Goal: Information Seeking & Learning: Learn about a topic

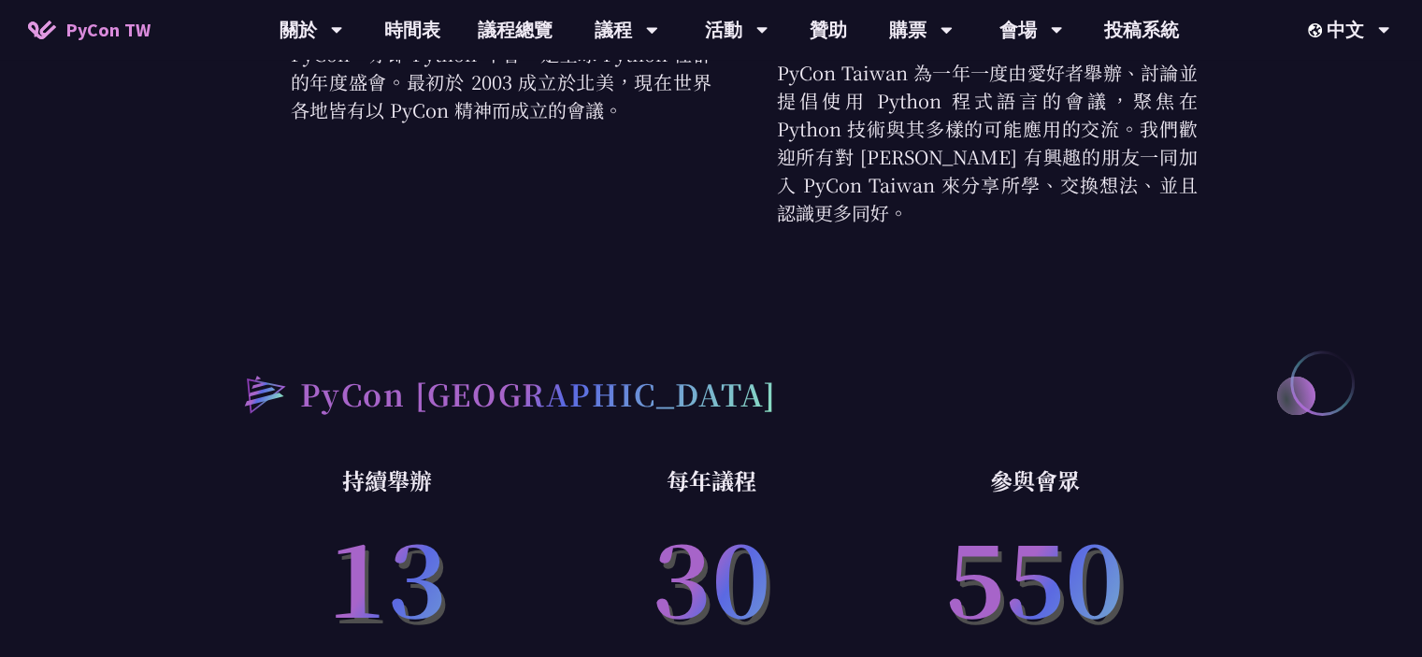
scroll to position [748, 0]
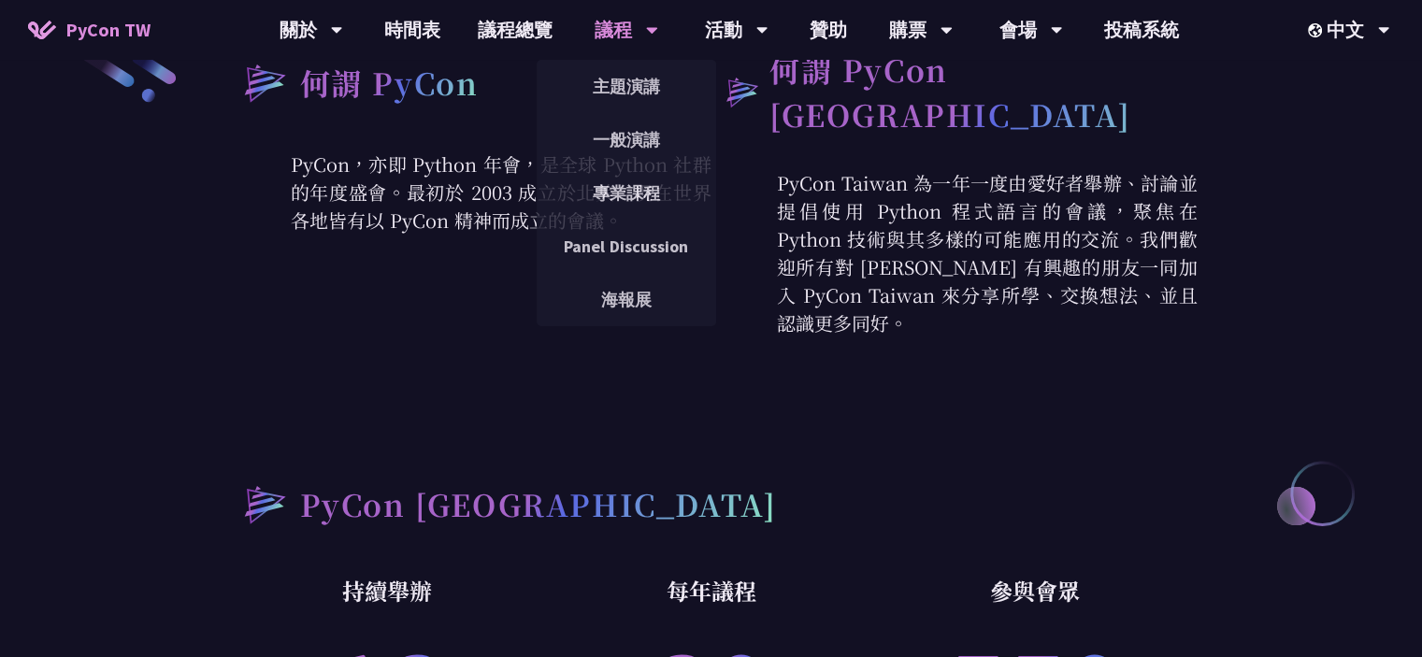
click at [343, 56] on div "議程" at bounding box center [312, 30] width 64 height 60
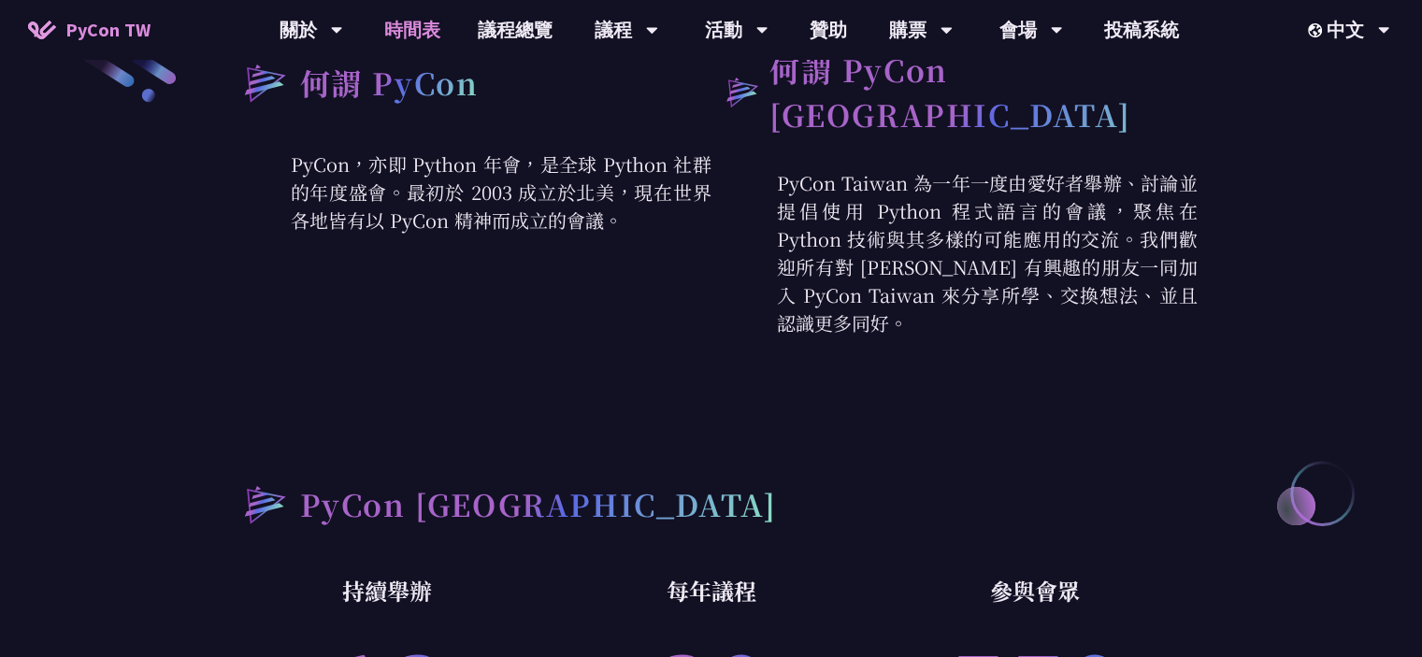
click at [435, 33] on link "時間表" at bounding box center [413, 30] width 94 height 60
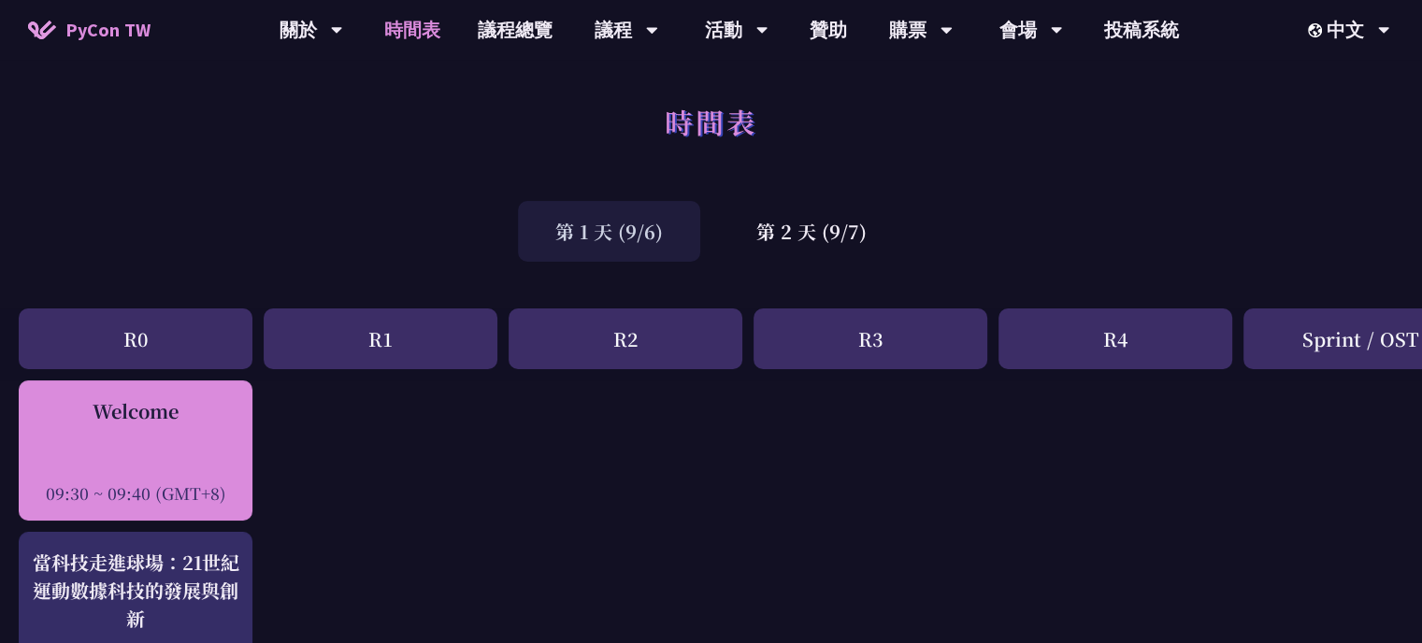
click at [169, 514] on div "Welcome 09:30 ~ 09:40 (GMT+8)" at bounding box center [136, 451] width 234 height 140
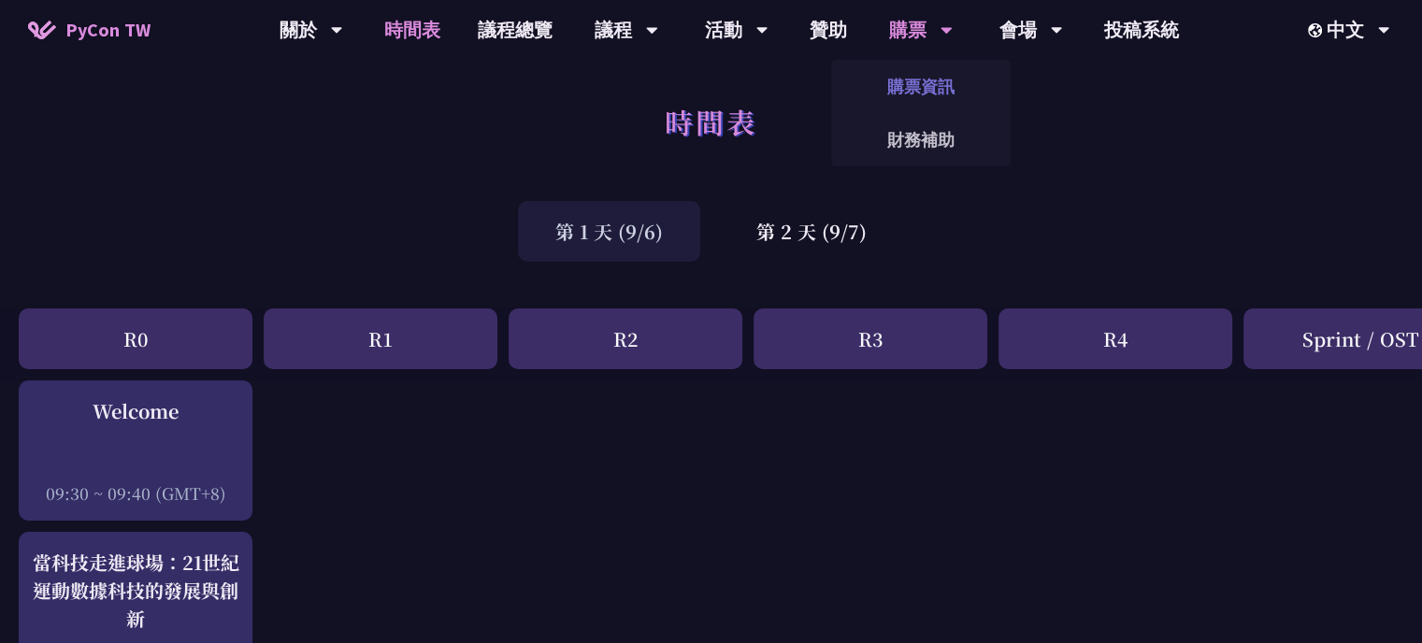
click at [923, 71] on link "購票資訊" at bounding box center [921, 87] width 180 height 44
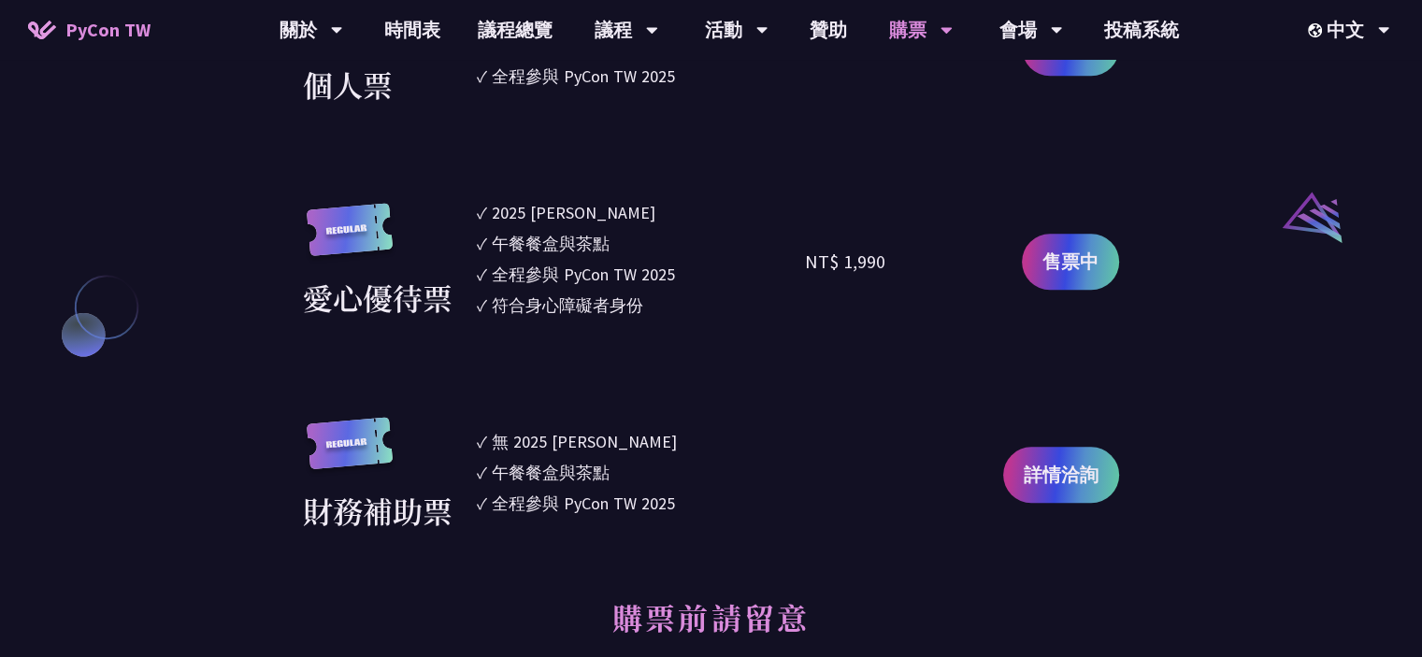
scroll to position [2057, 0]
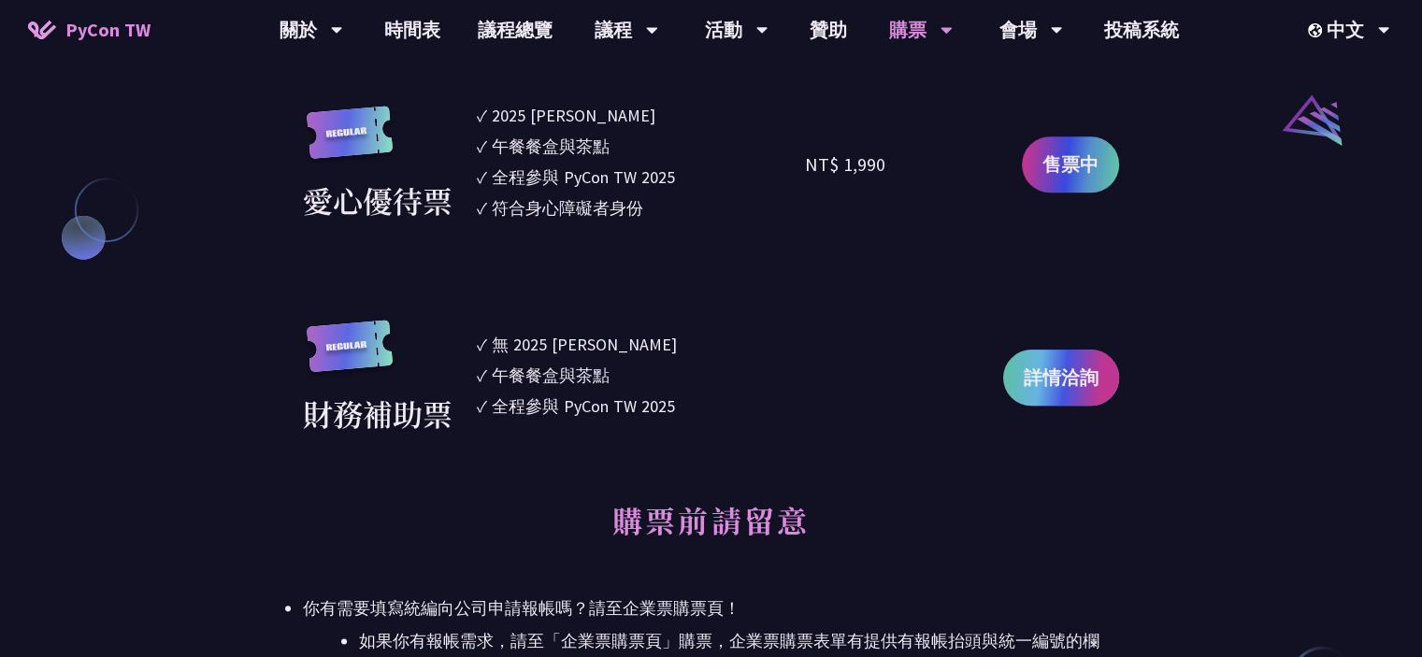
click at [1036, 387] on span "詳情洽詢" at bounding box center [1061, 378] width 75 height 28
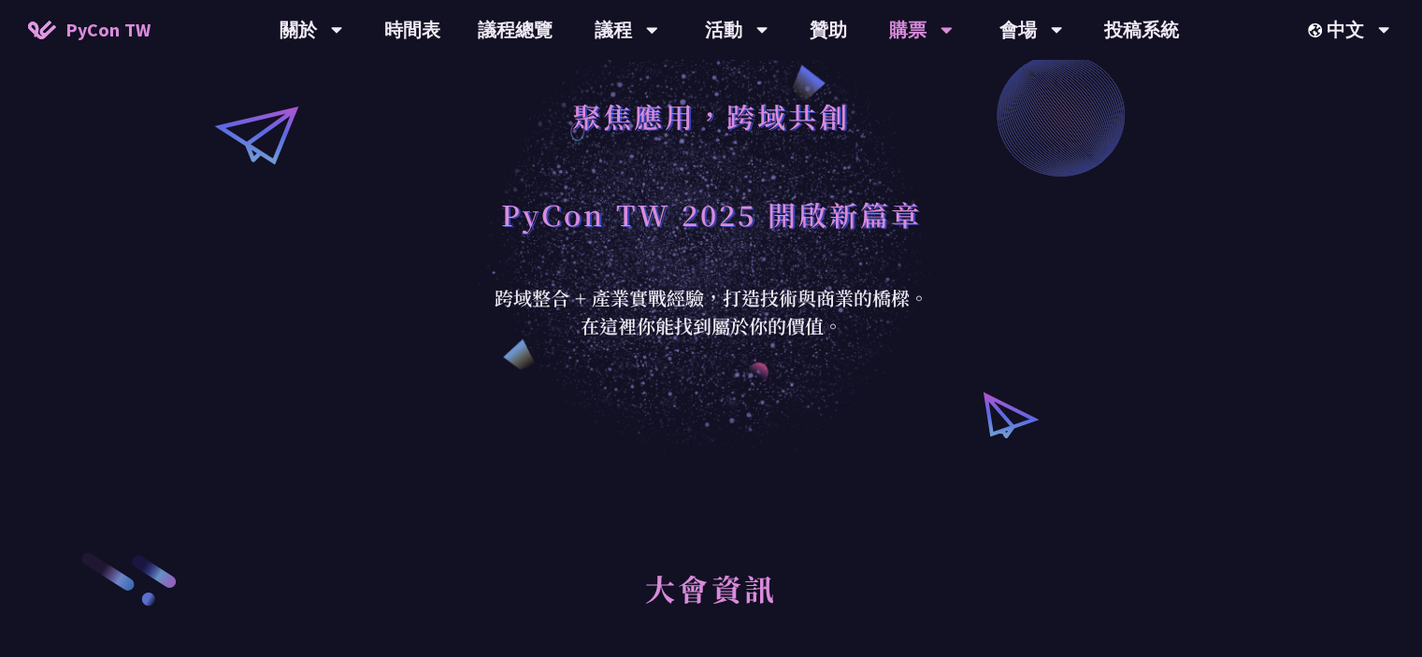
scroll to position [0, 0]
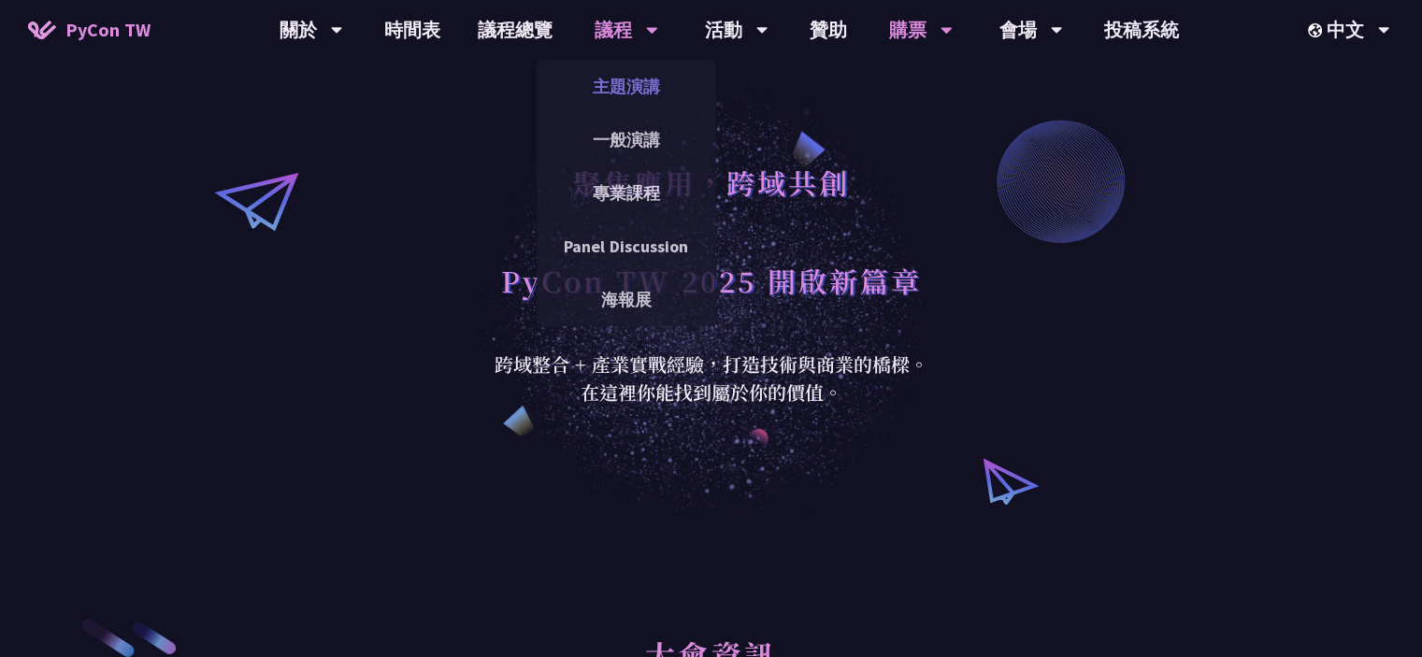
click at [632, 93] on link "主題演講" at bounding box center [627, 87] width 180 height 44
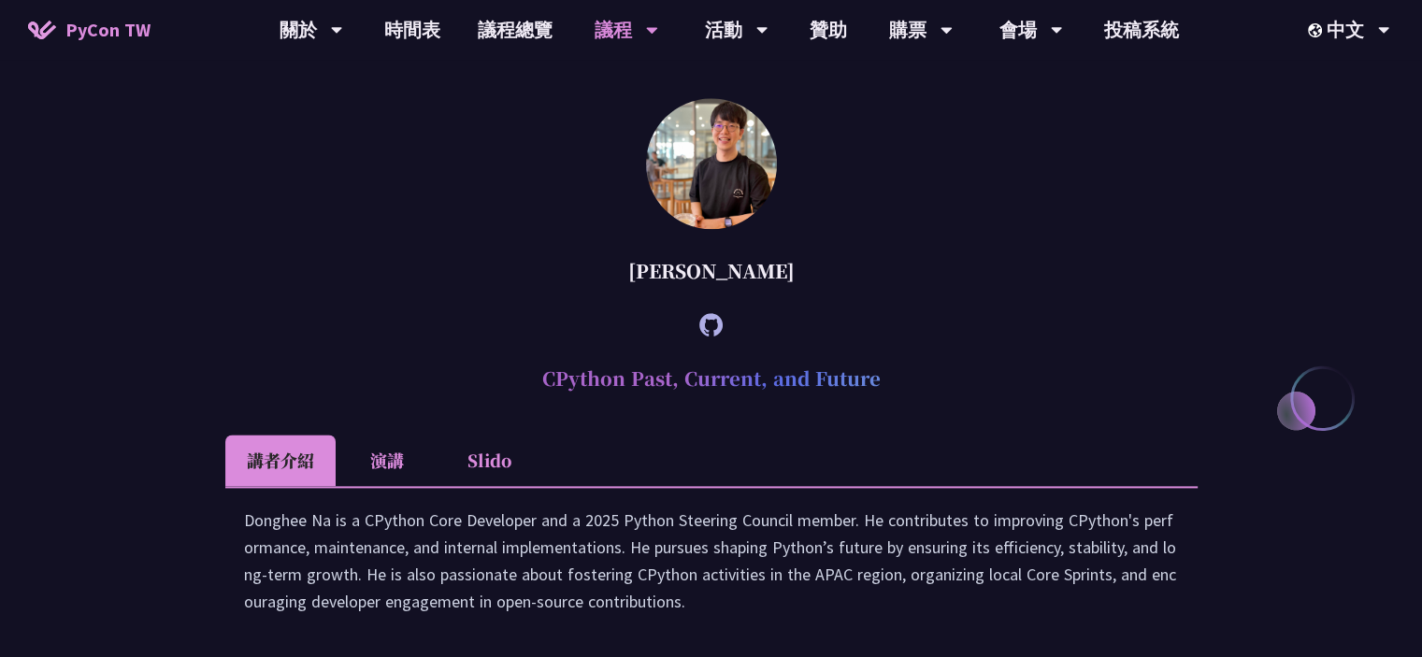
scroll to position [2618, 0]
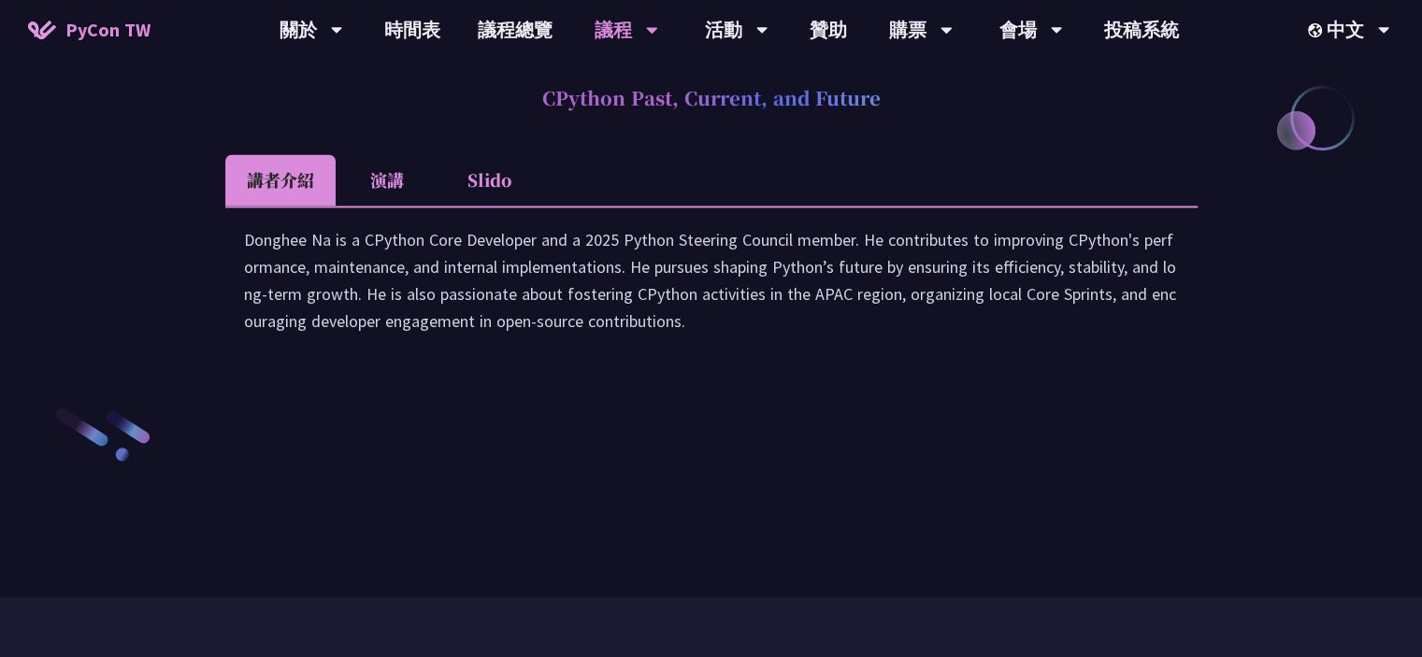
click at [379, 206] on li "演講" at bounding box center [387, 179] width 103 height 51
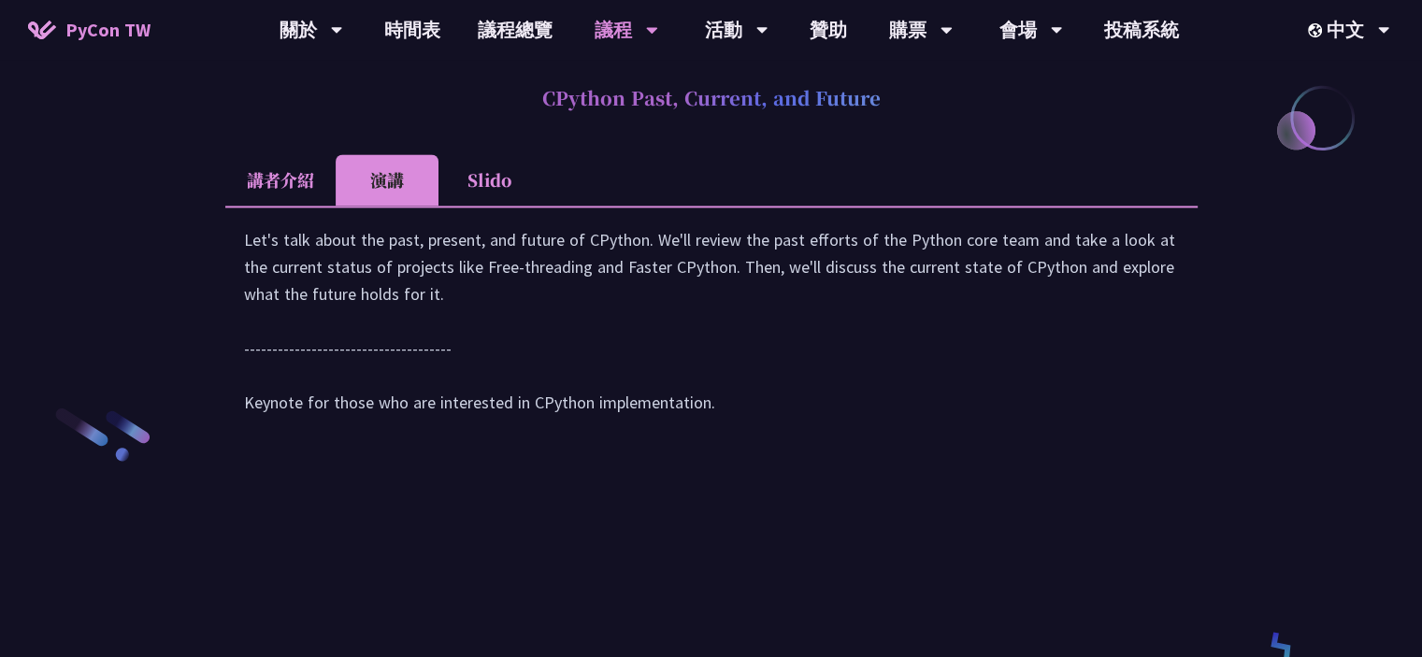
scroll to position [2525, 0]
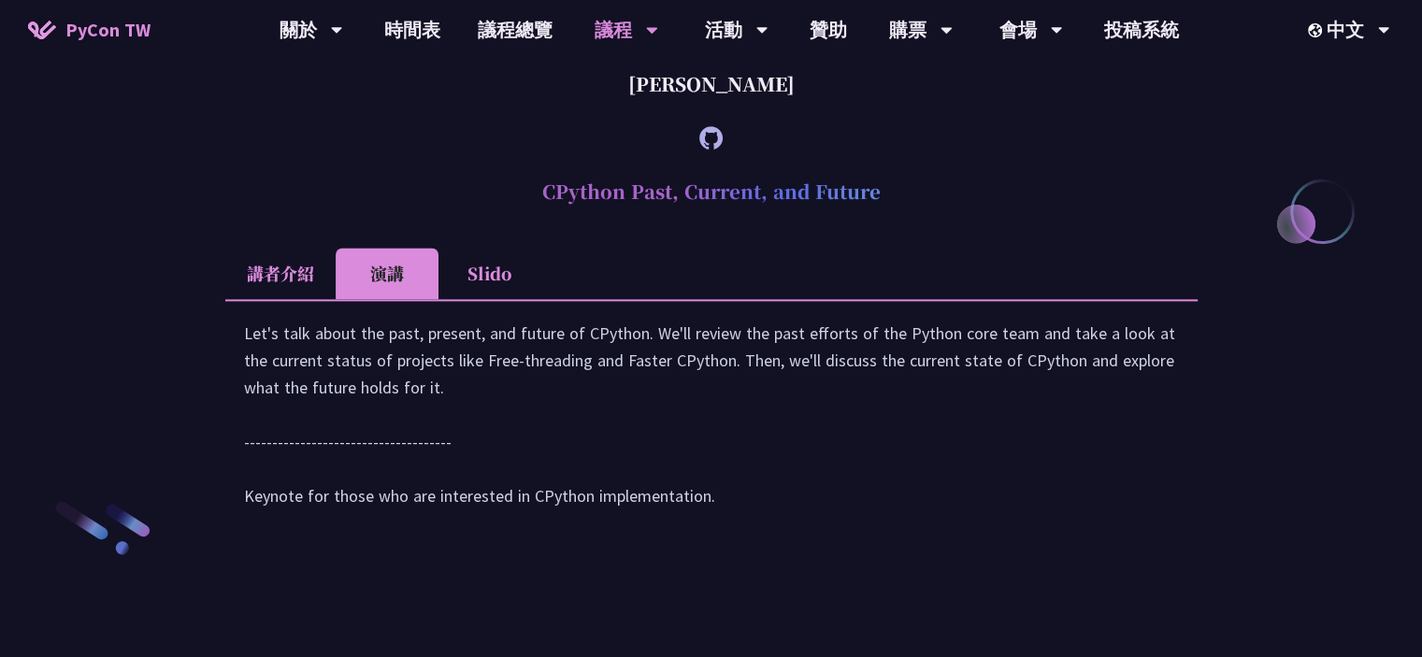
click at [487, 299] on li "Slido" at bounding box center [490, 273] width 103 height 51
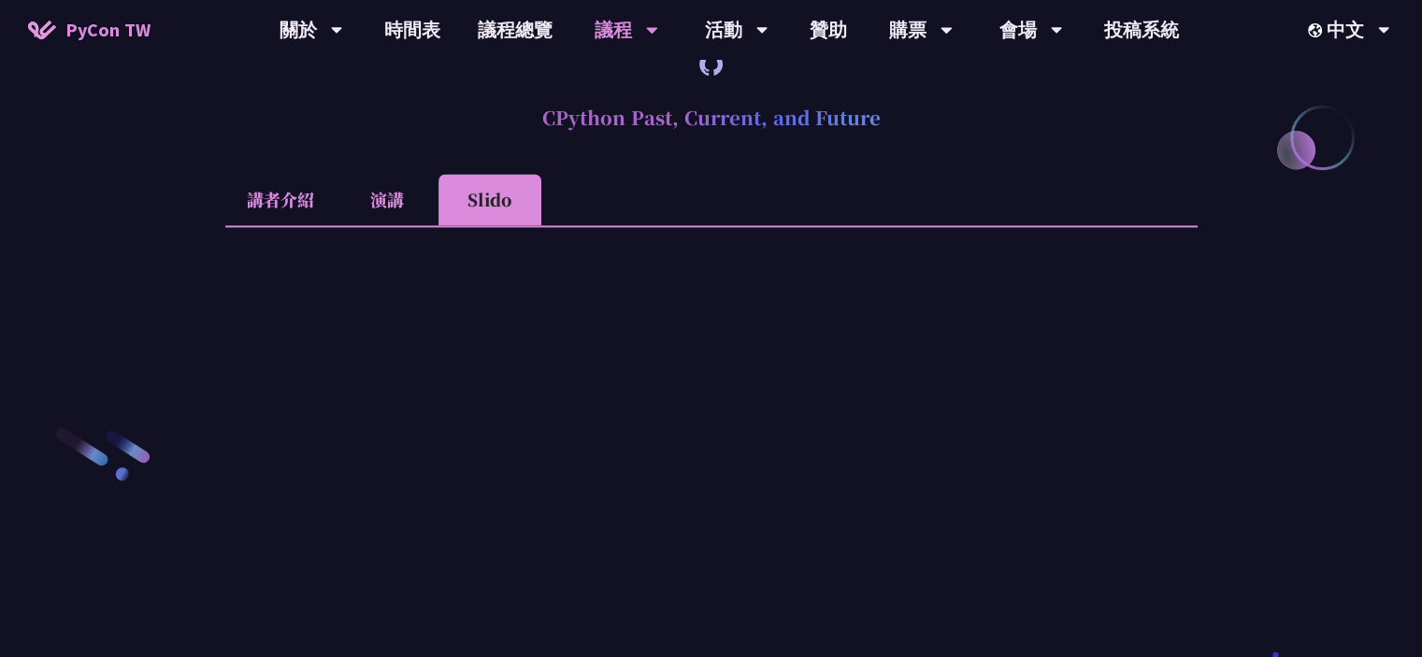
scroll to position [2712, 0]
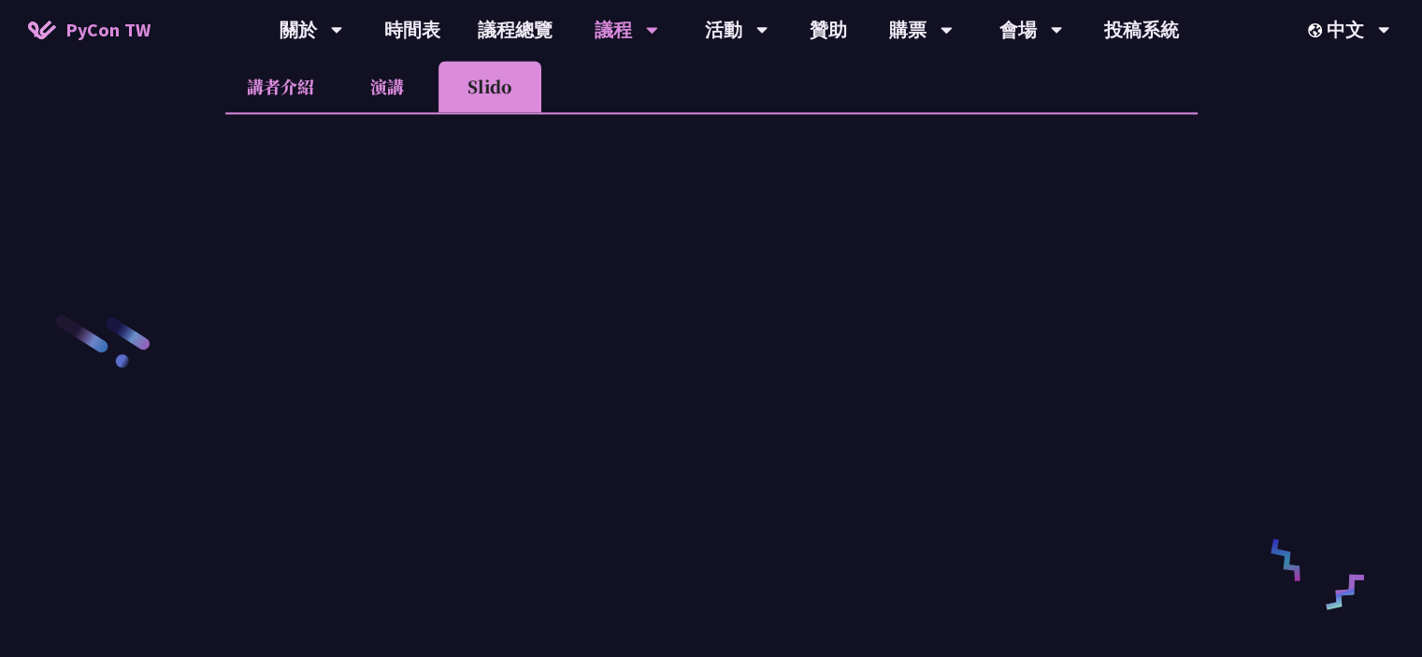
click at [375, 112] on li "演講" at bounding box center [387, 86] width 103 height 51
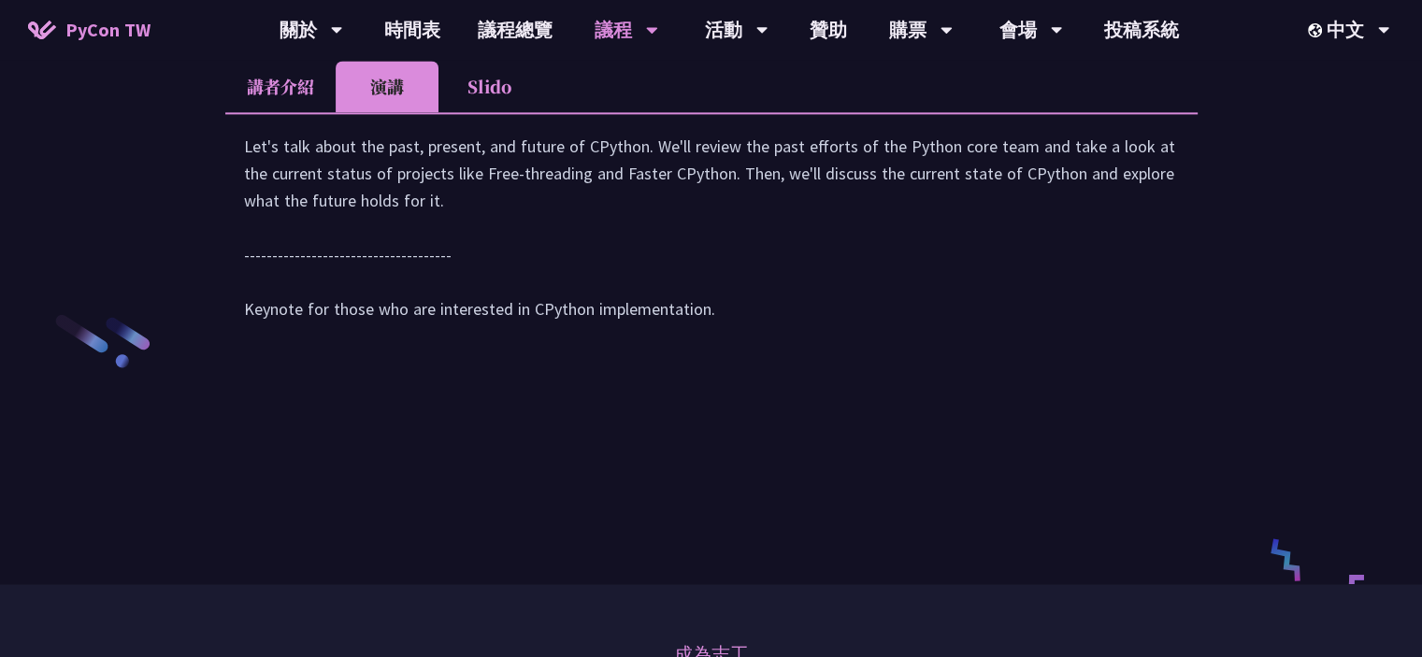
click at [311, 112] on li "講者介紹" at bounding box center [280, 86] width 110 height 51
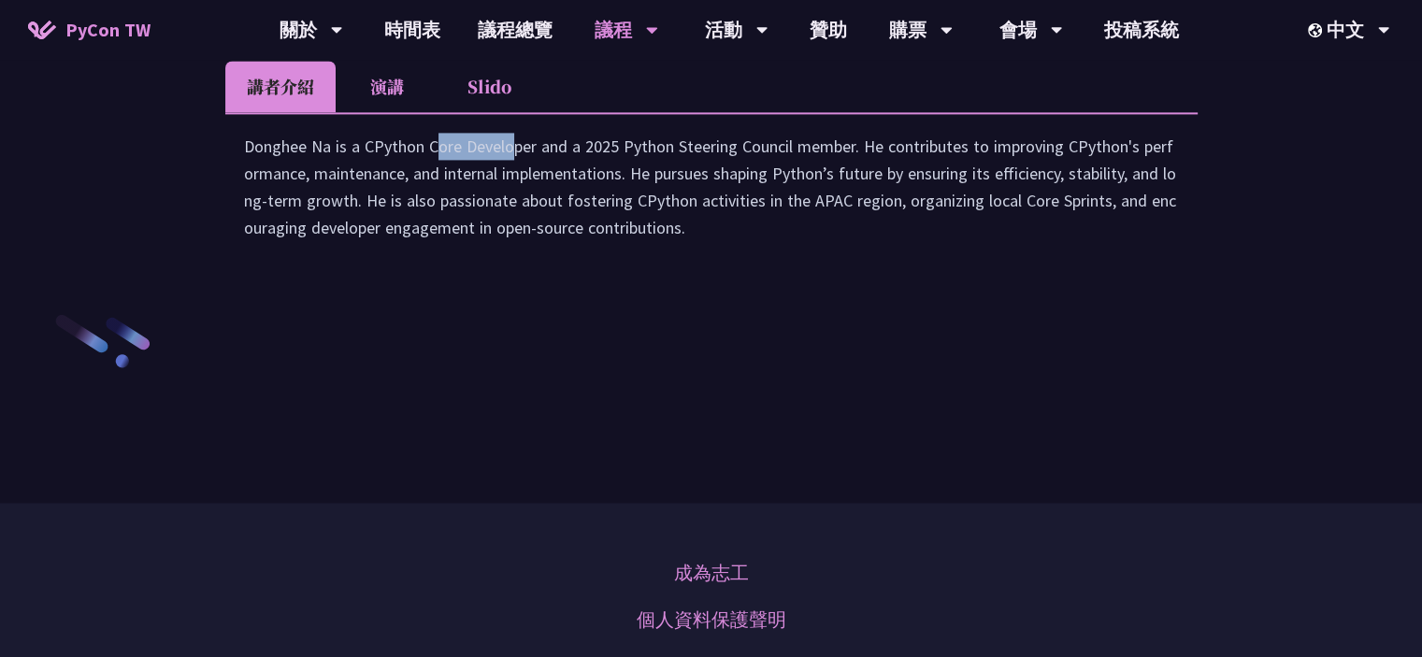
drag, startPoint x: 229, startPoint y: 351, endPoint x: 332, endPoint y: 355, distance: 103.0
click at [332, 279] on div "Donghee Na is a CPython Core Developer and a 2025 Python Steering Council membe…" at bounding box center [711, 195] width 973 height 166
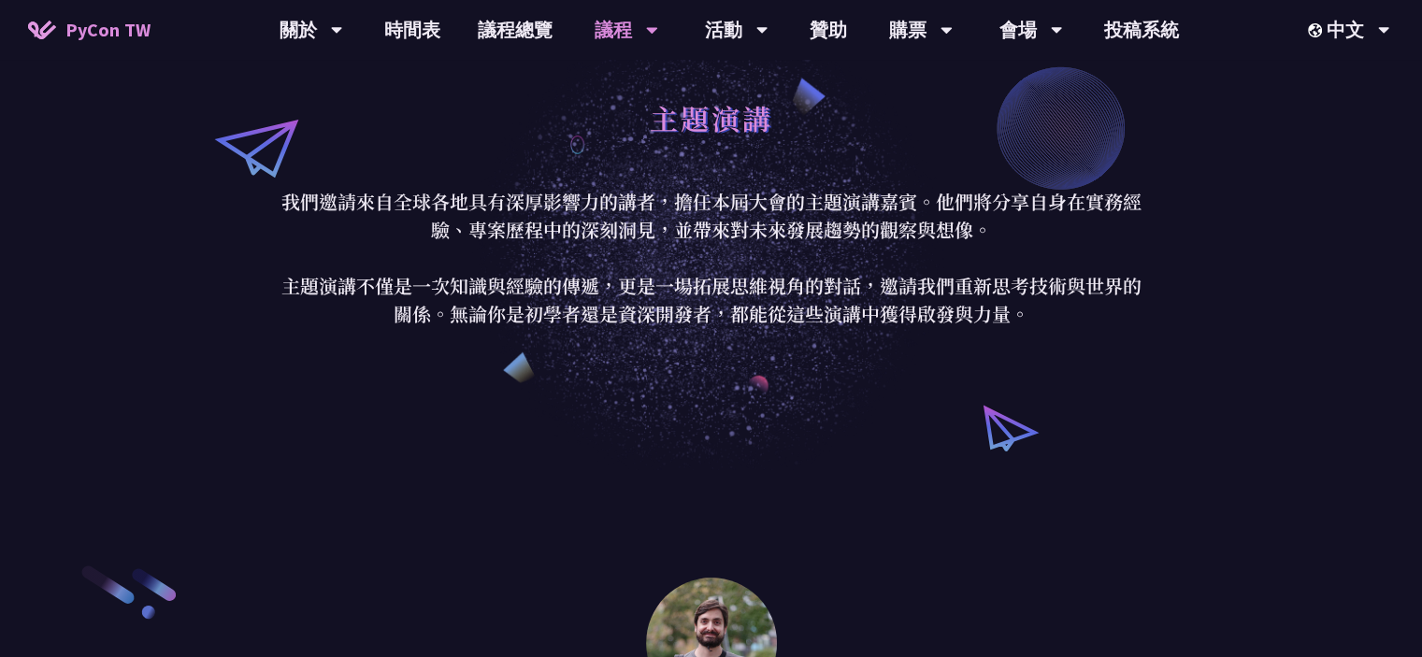
scroll to position [0, 0]
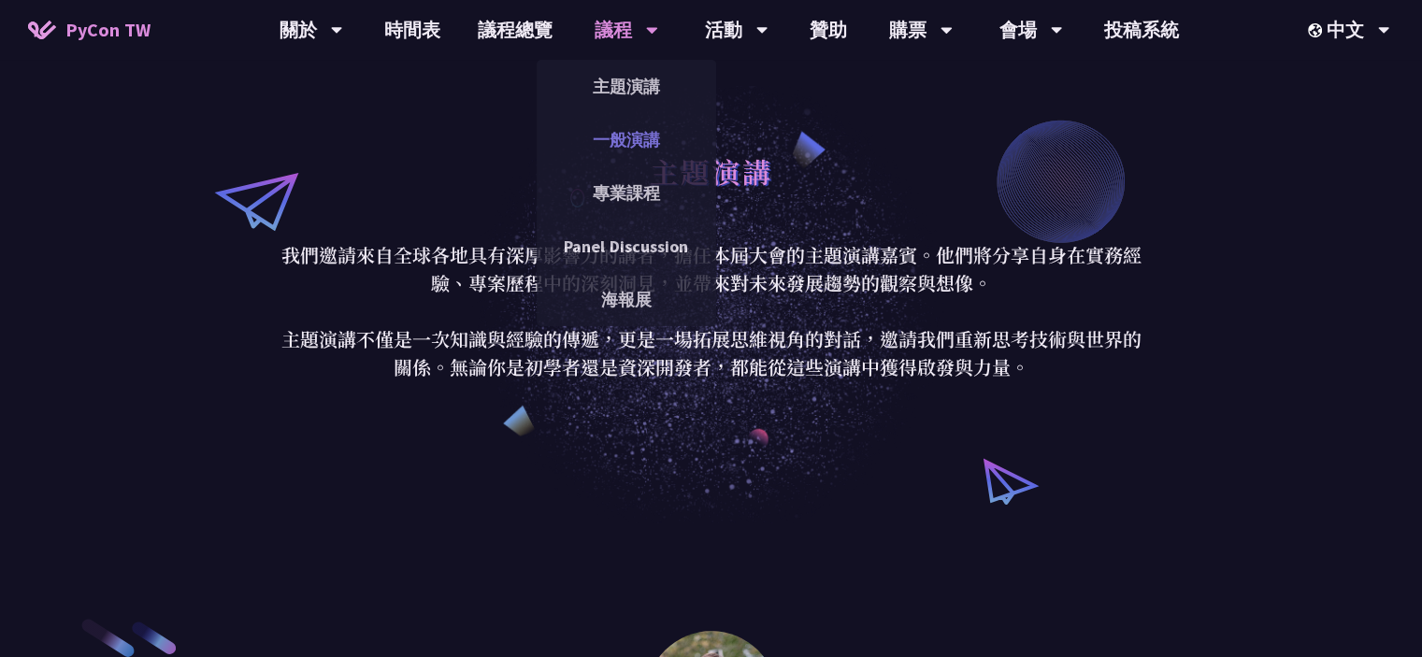
click at [647, 145] on link "一般演講" at bounding box center [627, 140] width 180 height 44
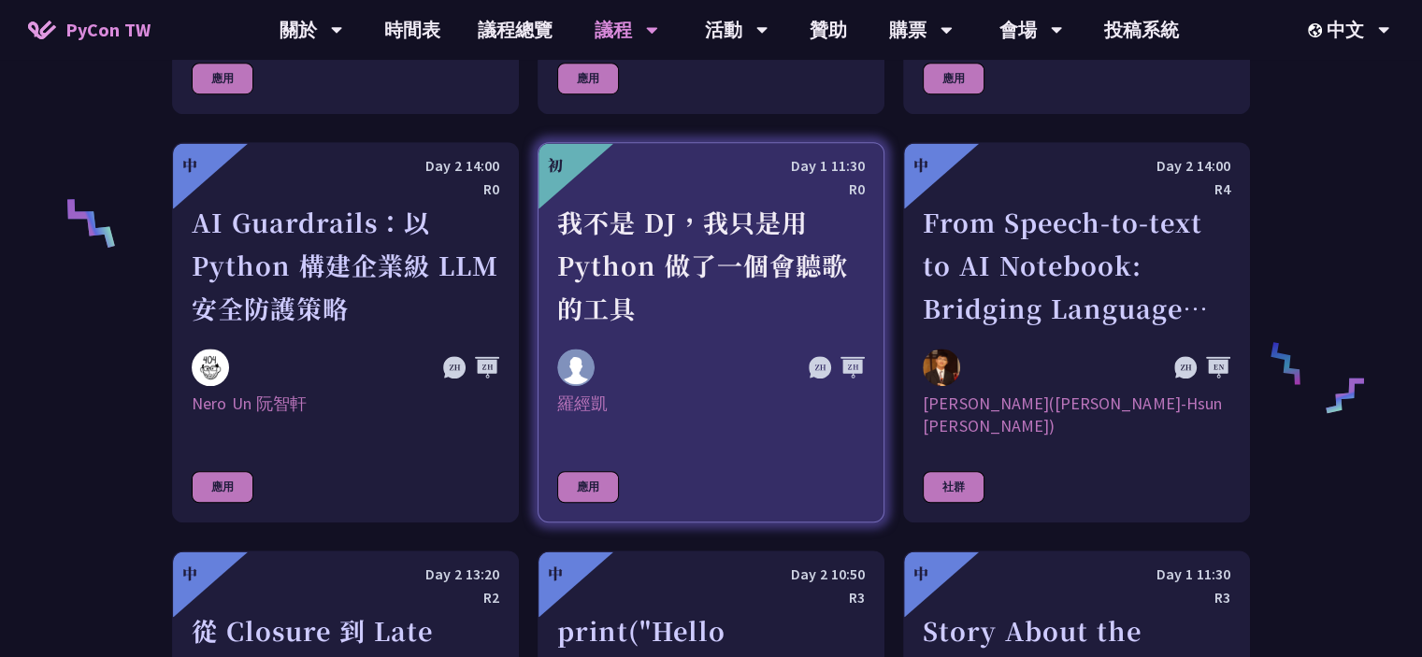
scroll to position [1590, 0]
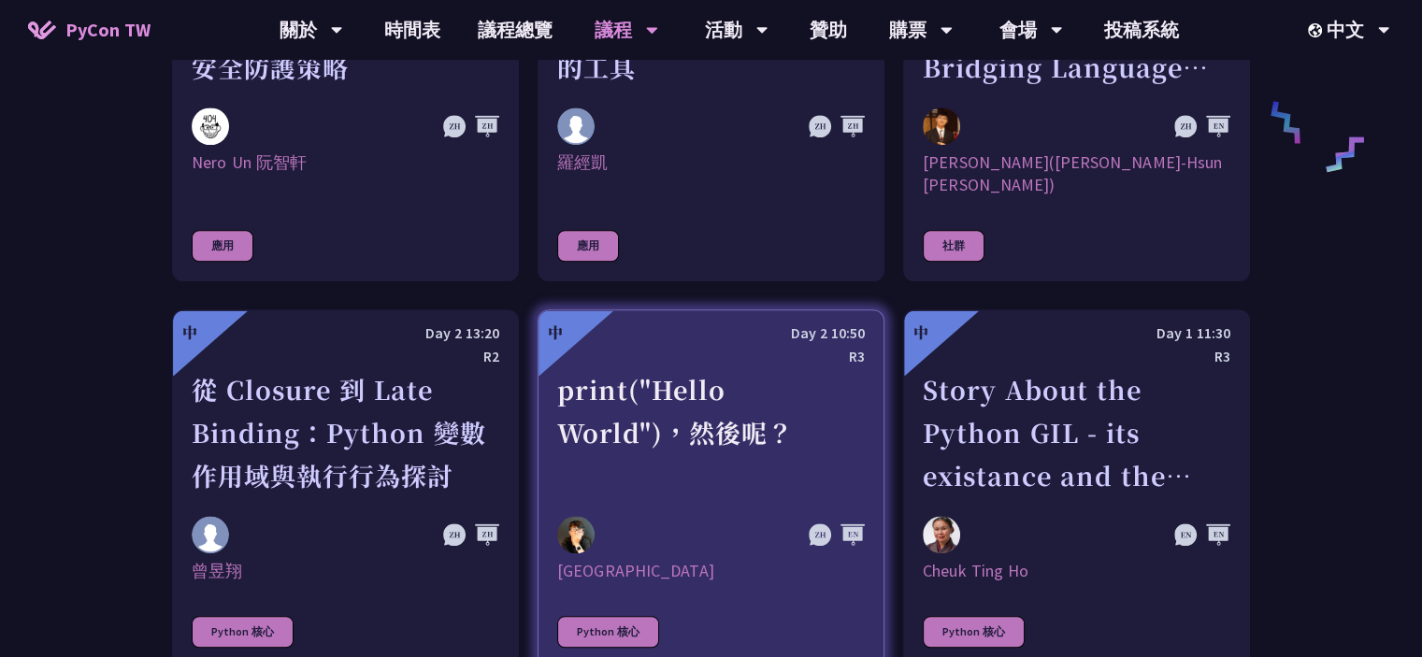
drag, startPoint x: 770, startPoint y: 307, endPoint x: 770, endPoint y: 281, distance: 26.2
click at [770, 322] on div "Day 2 10:50" at bounding box center [711, 333] width 308 height 23
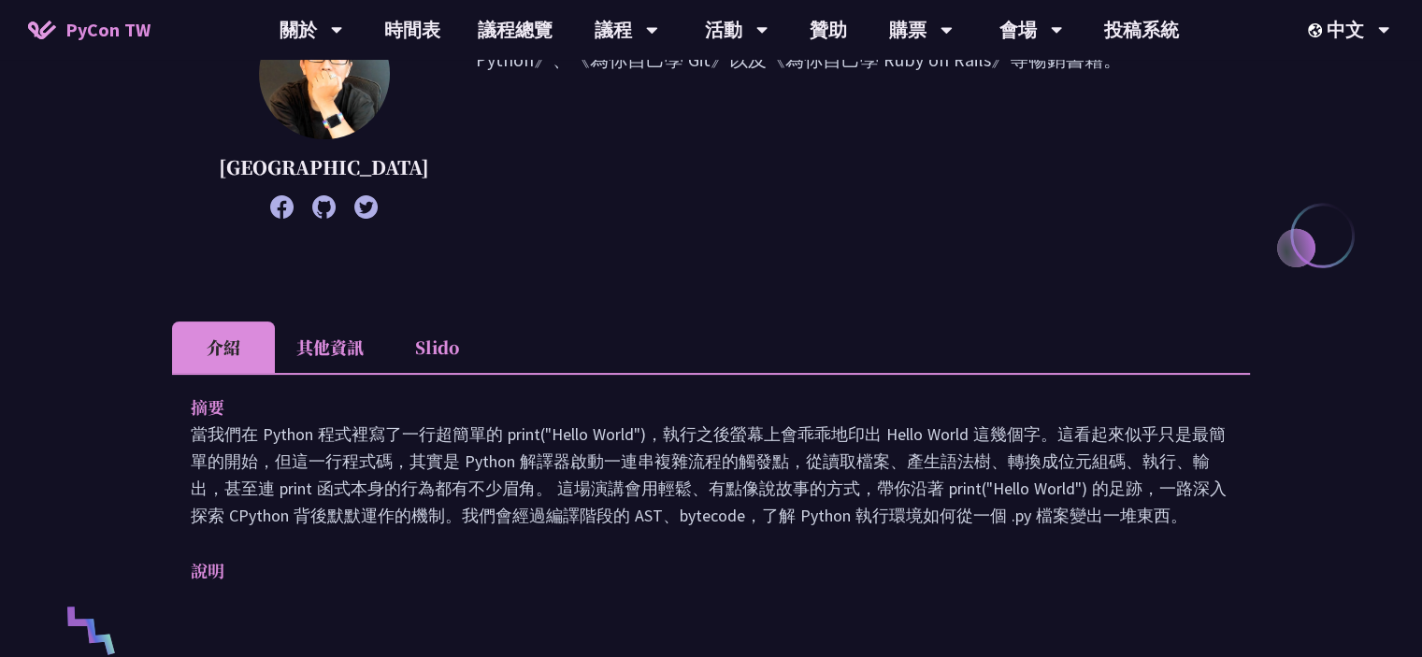
scroll to position [561, 0]
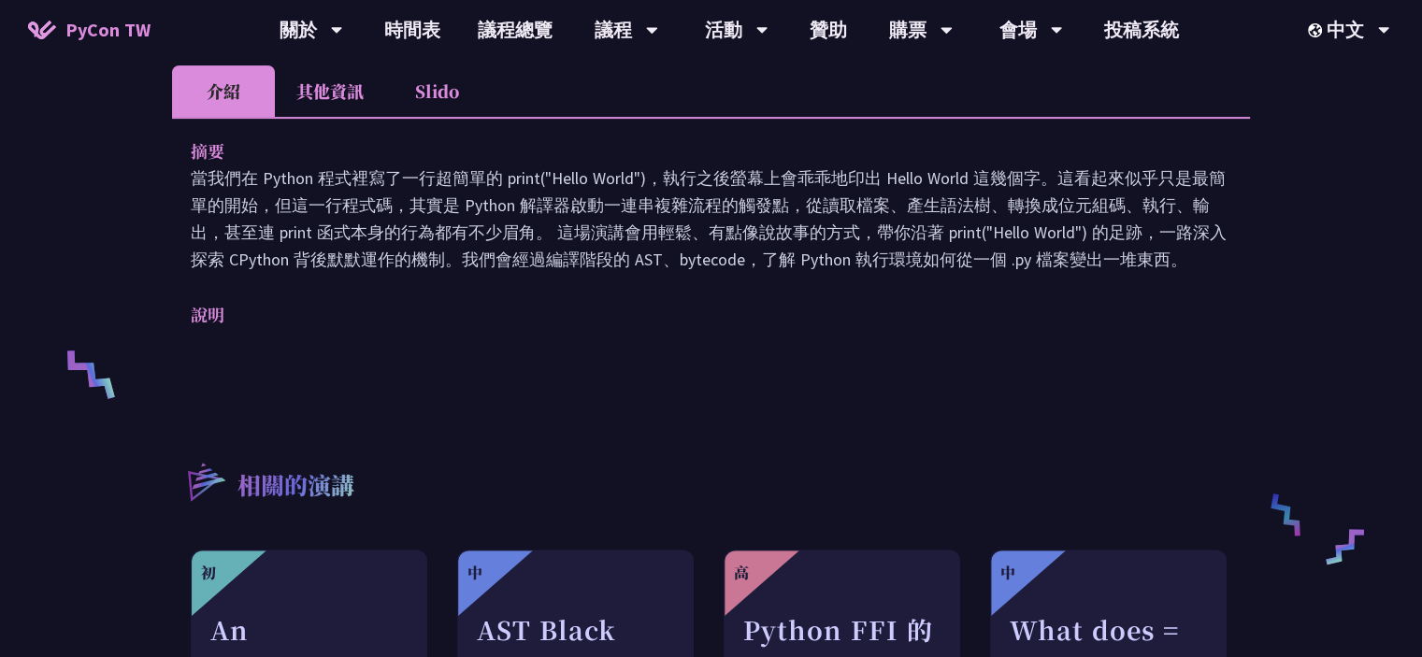
click at [423, 115] on li "Slido" at bounding box center [436, 90] width 103 height 51
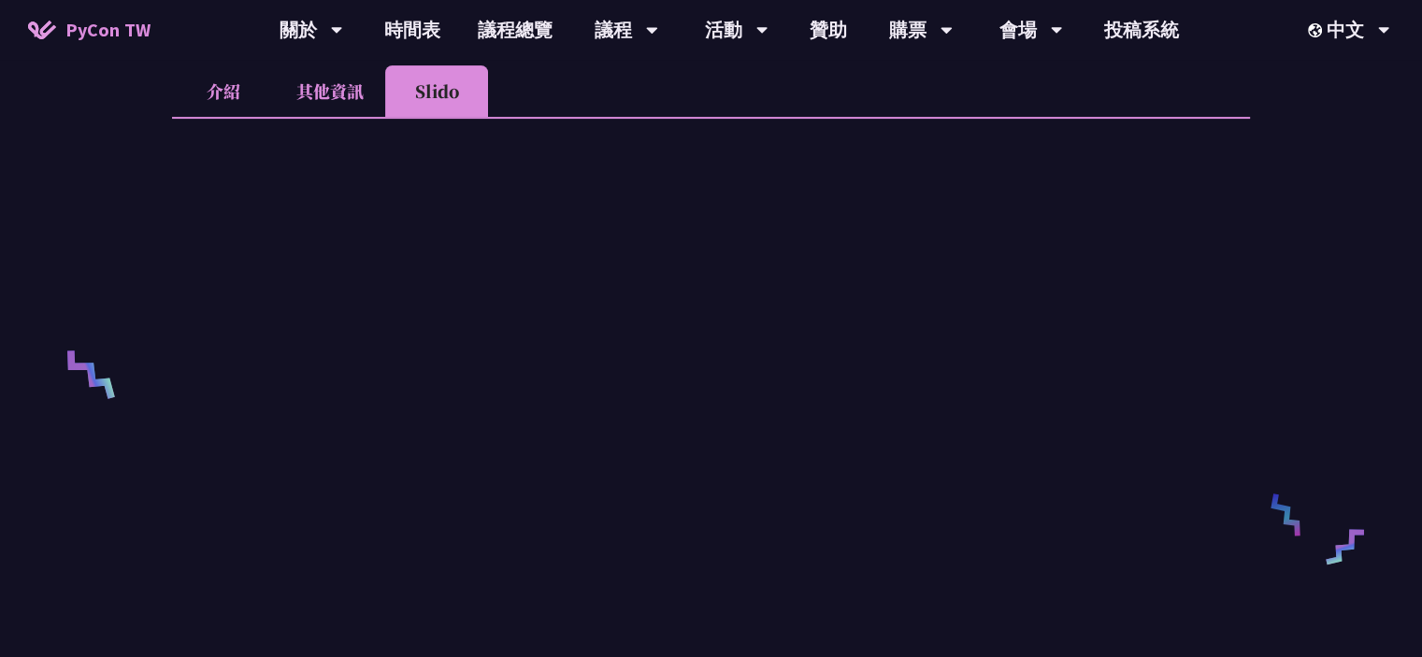
click at [198, 104] on li "介紹" at bounding box center [223, 90] width 103 height 51
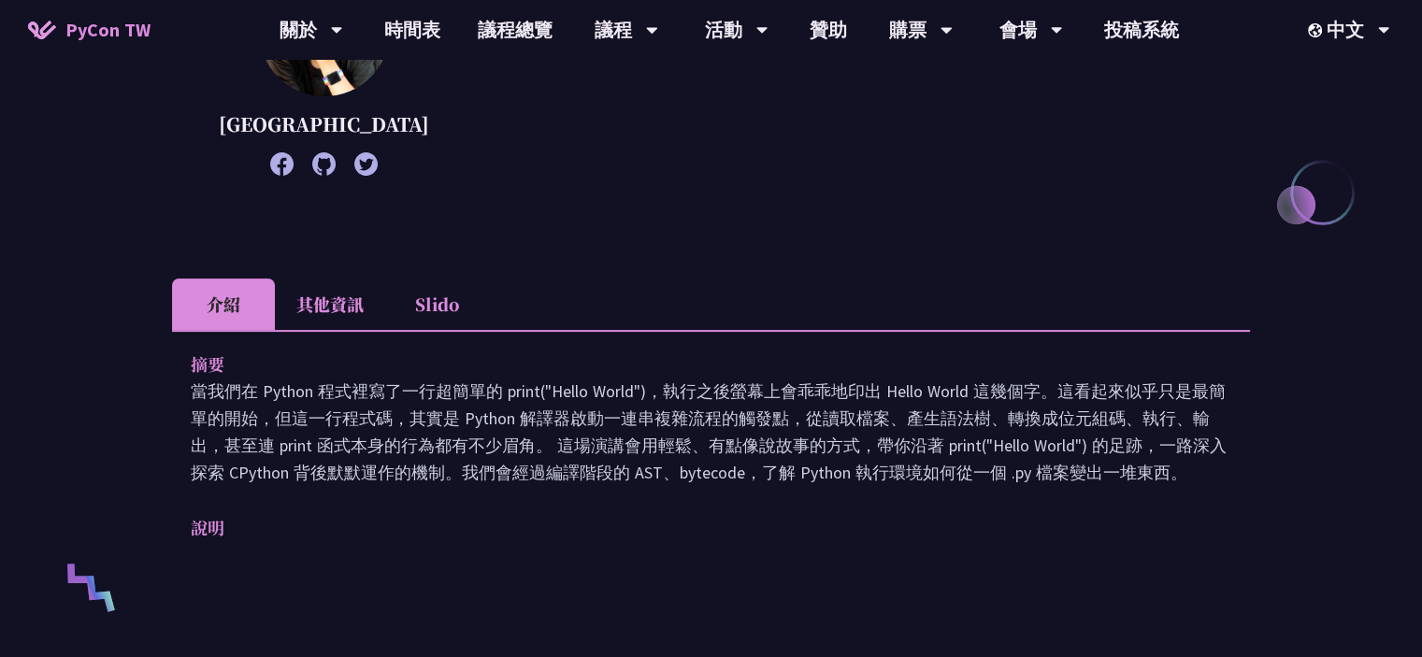
scroll to position [187, 0]
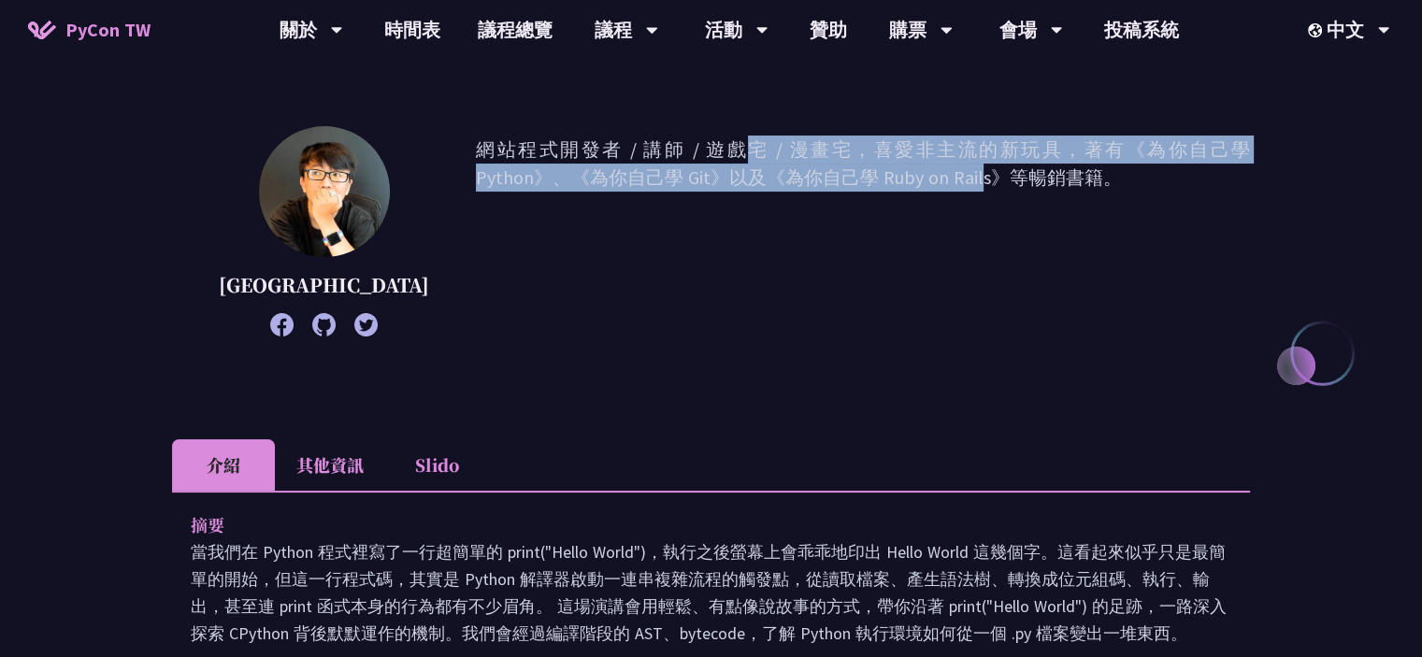
drag, startPoint x: 556, startPoint y: 198, endPoint x: 397, endPoint y: 108, distance: 183.0
click at [397, 108] on div "print("Hello World")，然後呢？ 高見龍 網站程式開發者 / 講師 / 遊戲宅 / 漫畫宅，喜愛非主流的新玩具，著有《為你自己學 Pytho…" at bounding box center [711, 612] width 1078 height 1413
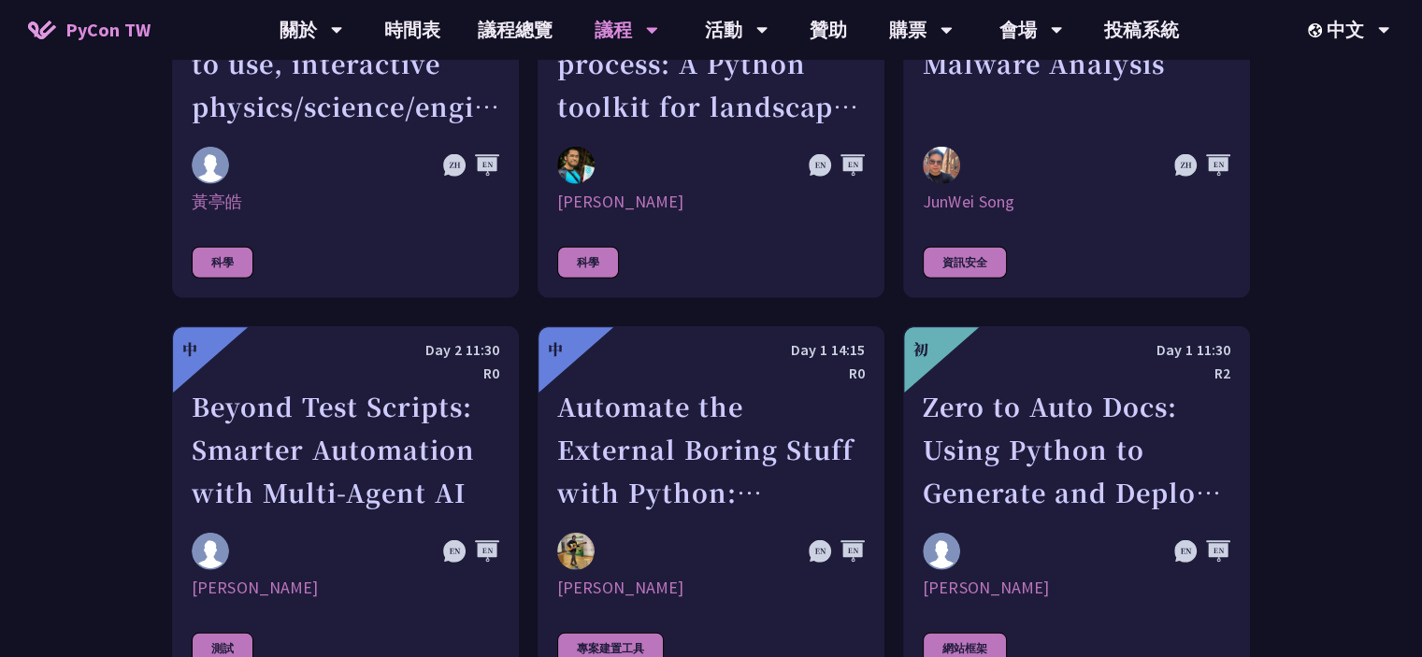
scroll to position [4581, 0]
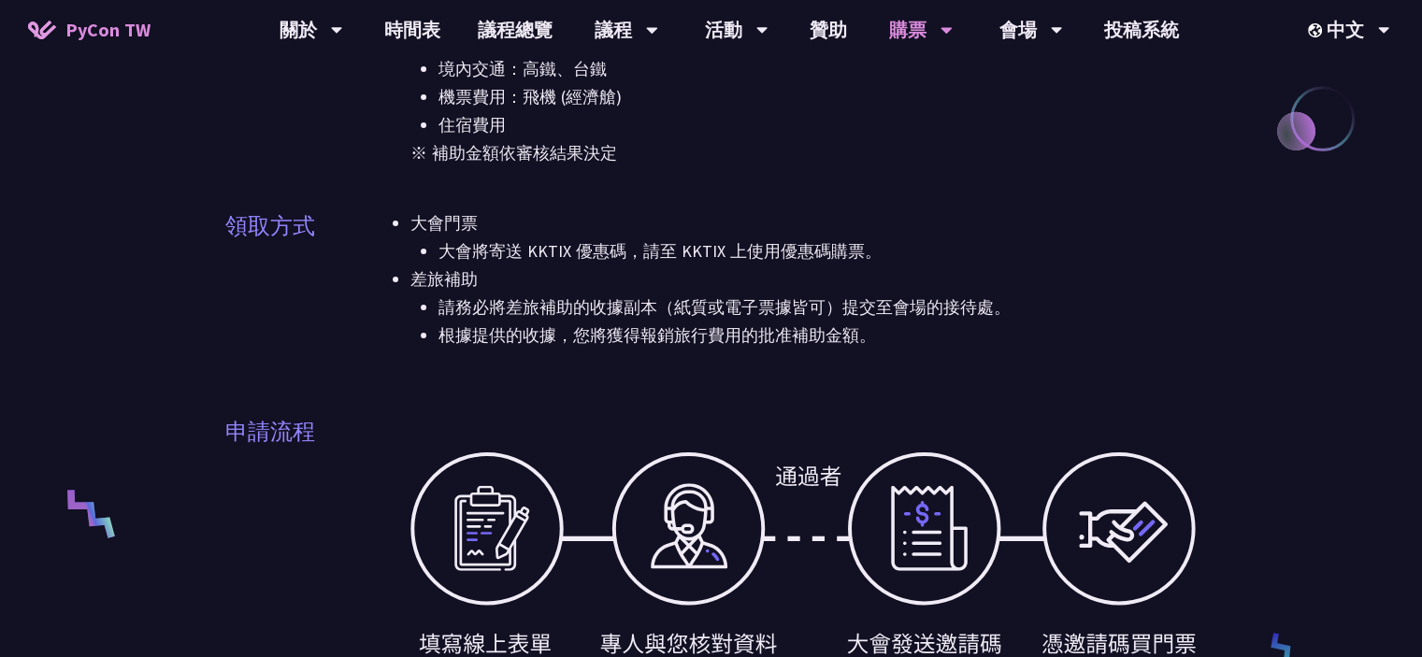
scroll to position [655, 0]
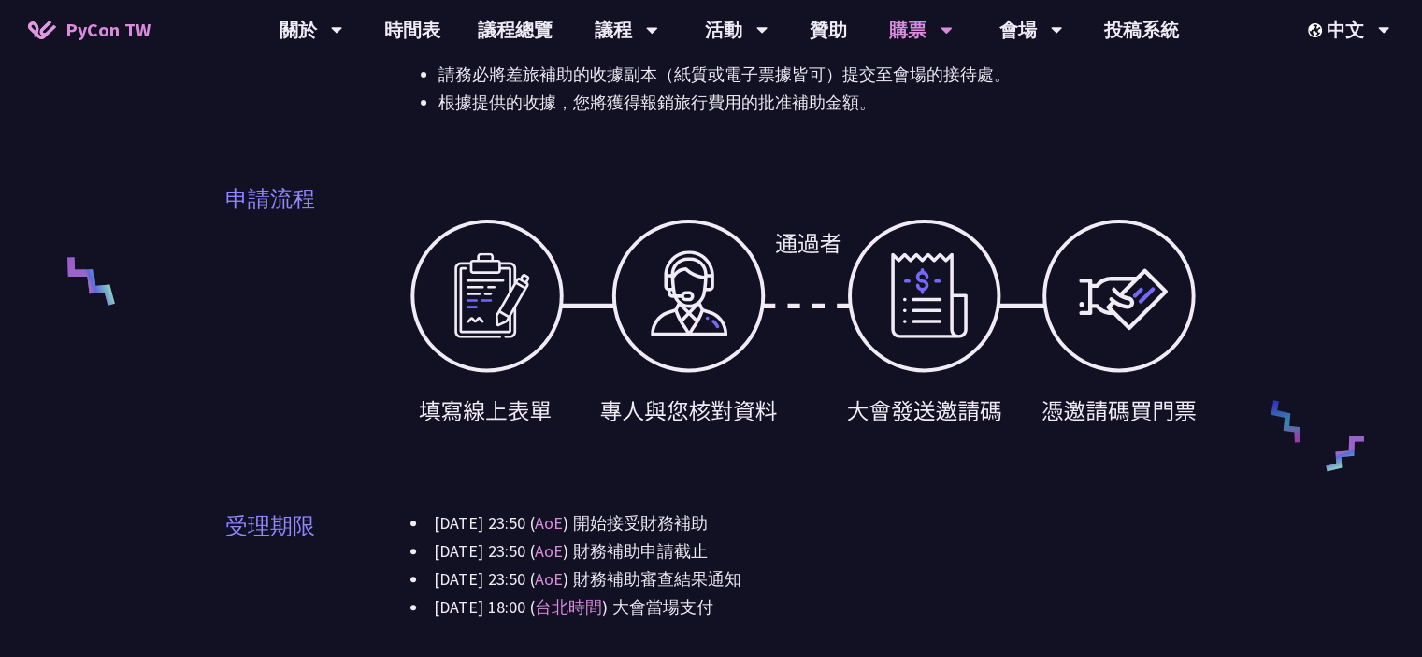
drag, startPoint x: 0, startPoint y: 0, endPoint x: 768, endPoint y: 378, distance: 855.7
